Goal: Transaction & Acquisition: Purchase product/service

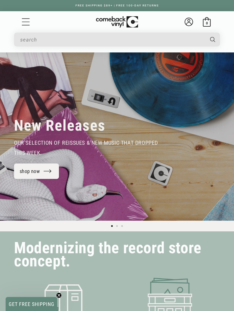
click at [187, 23] on icon at bounding box center [188, 23] width 5 height 3
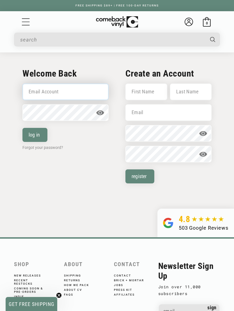
click at [36, 92] on input "Email Account" at bounding box center [65, 92] width 86 height 17
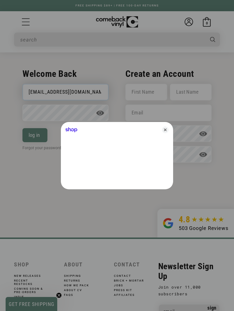
type input "[EMAIL_ADDRESS][DOMAIN_NAME]"
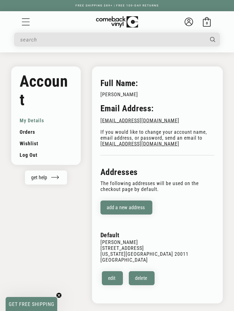
click at [29, 133] on link "Orders" at bounding box center [46, 131] width 53 height 11
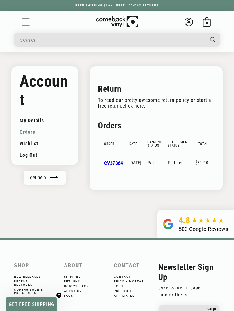
click at [105, 161] on link "CV37864" at bounding box center [113, 163] width 19 height 6
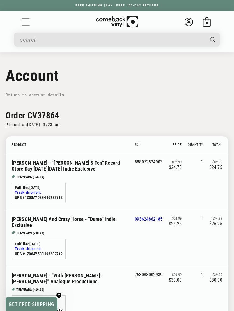
click at [22, 21] on icon "Menu" at bounding box center [26, 22] width 8 height 8
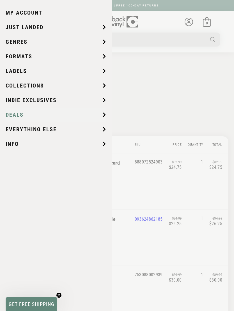
click at [11, 112] on span "Deals" at bounding box center [15, 114] width 18 height 8
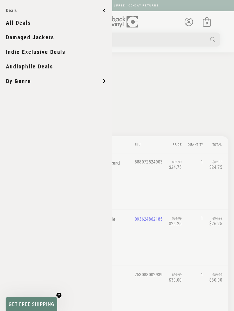
click at [22, 68] on link "Audiophile Deals" at bounding box center [56, 66] width 100 height 14
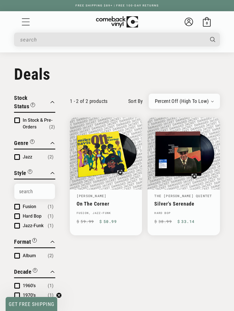
click at [26, 21] on icon "Menu" at bounding box center [26, 22] width 8 height 8
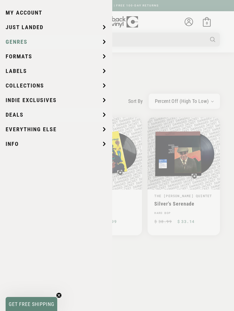
click at [18, 43] on span "Genres" at bounding box center [17, 42] width 22 height 8
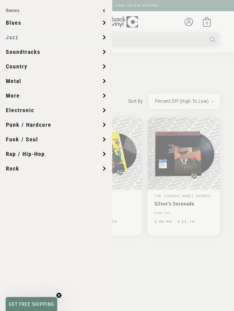
click at [15, 39] on span "Jazz" at bounding box center [12, 37] width 13 height 8
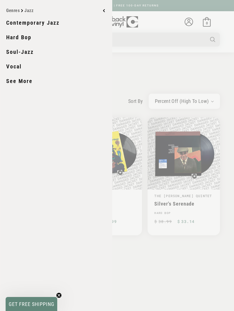
click at [19, 84] on link "See More" at bounding box center [56, 81] width 100 height 14
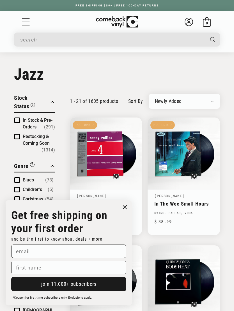
click at [17, 46] on div "Search" at bounding box center [117, 40] width 206 height 14
click at [128, 203] on icon "Close dialog" at bounding box center [125, 207] width 8 height 8
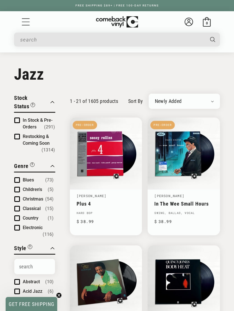
click at [28, 38] on input "When autocomplete results are available use up and down arrows to review and en…" at bounding box center [112, 39] width 184 height 11
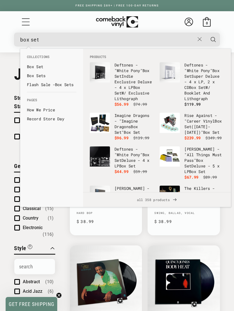
type input "box set"
click at [213, 39] on button "Search" at bounding box center [213, 40] width 15 height 14
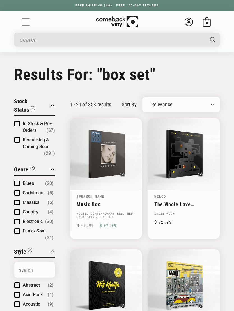
type input "box set"
click at [212, 104] on select "Relevance Newly Added Popularity Artist (A-Z) Price (High To Low) Price (Low To…" at bounding box center [180, 105] width 65 height 6
select select "number-extra-sort1-descending"
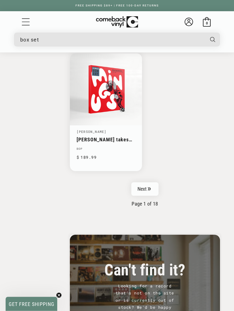
scroll to position [1347, 0]
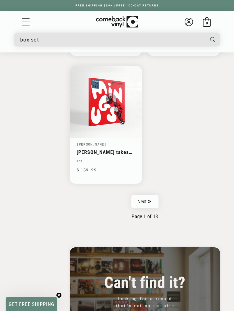
click at [150, 200] on icon "Pagination" at bounding box center [149, 202] width 3 height 4
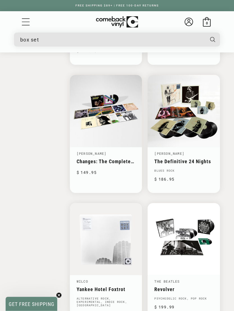
scroll to position [956, 0]
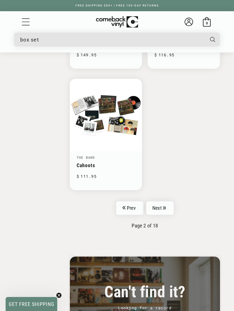
click at [163, 206] on icon "Pagination" at bounding box center [164, 208] width 3 height 4
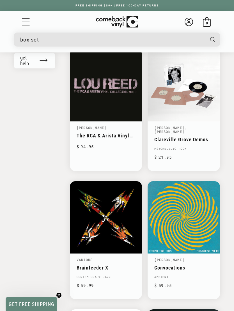
scroll to position [708, 0]
